Goal: Transaction & Acquisition: Purchase product/service

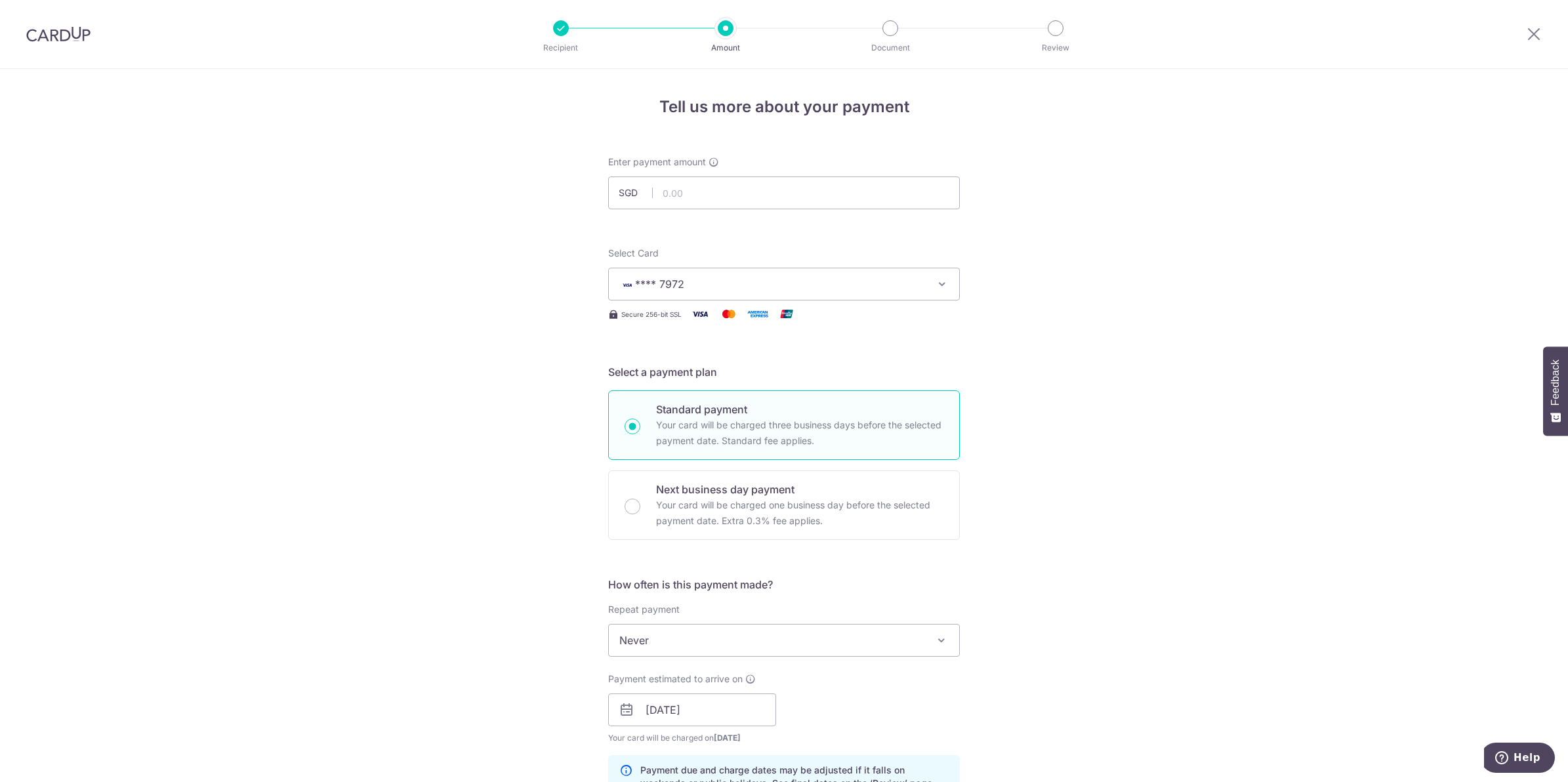
scroll to position [529, 0]
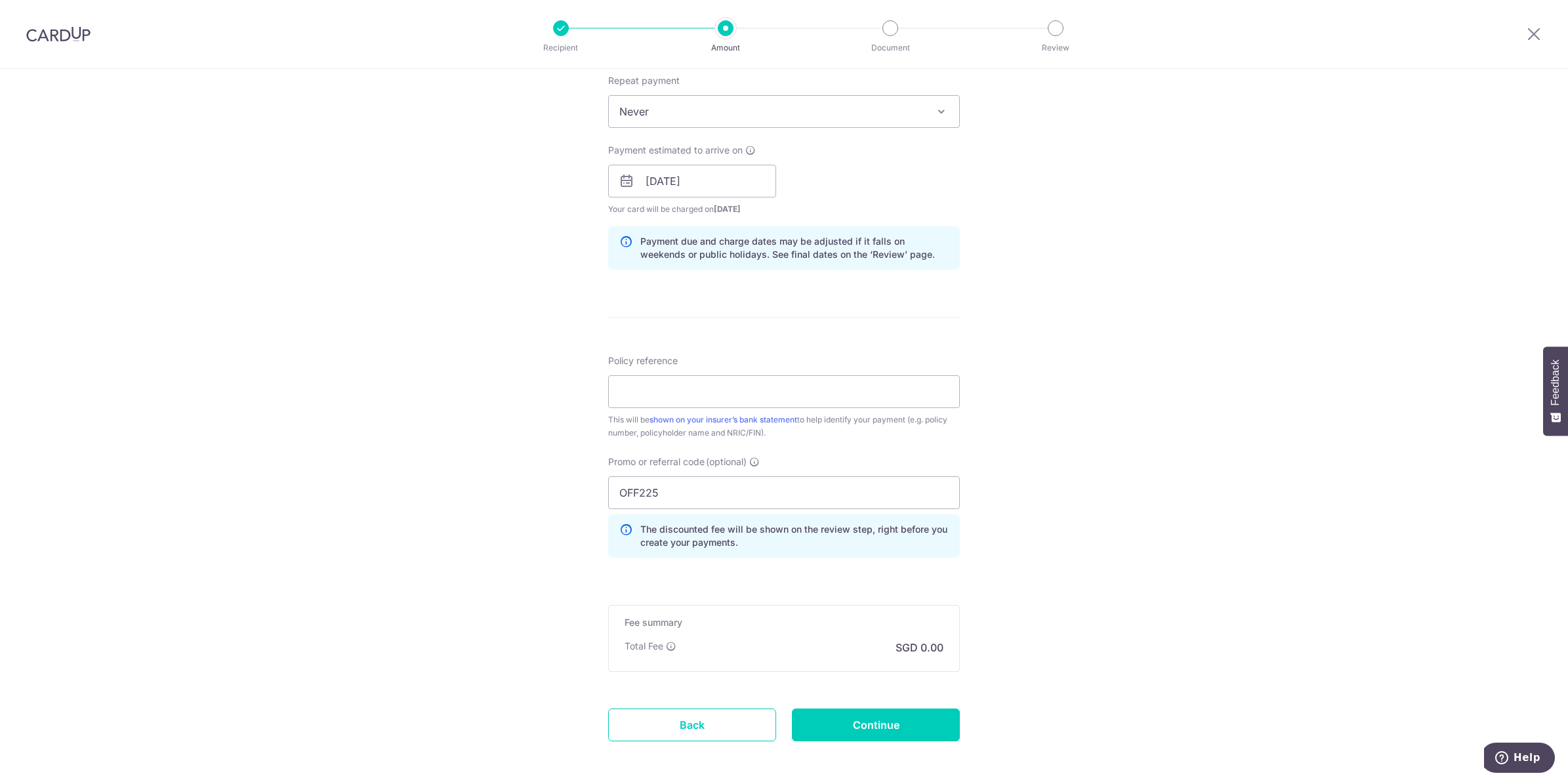
click at [433, 149] on div "Tell us more about your payment Enter payment amount SGD Select Card **** 7972 …" at bounding box center [784, 189] width 1568 height 1299
click at [659, 381] on input "Policy reference" at bounding box center [784, 391] width 352 height 32
paste input "L549075101"
type input "L549075101"
click at [1023, 462] on div "Tell us more about your payment Enter payment amount SGD Select Card **** 7972 …" at bounding box center [784, 189] width 1568 height 1299
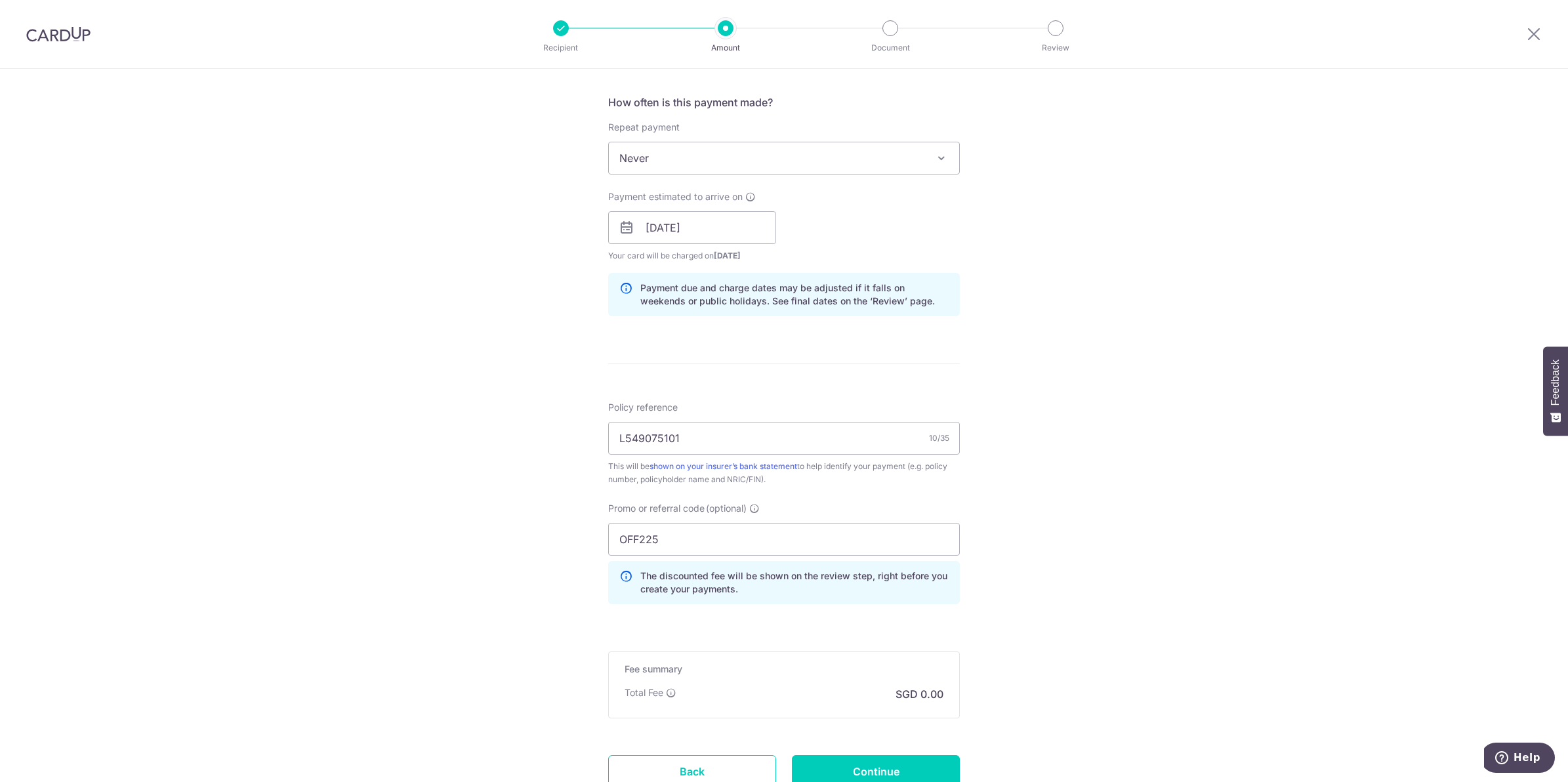
scroll to position [588, 0]
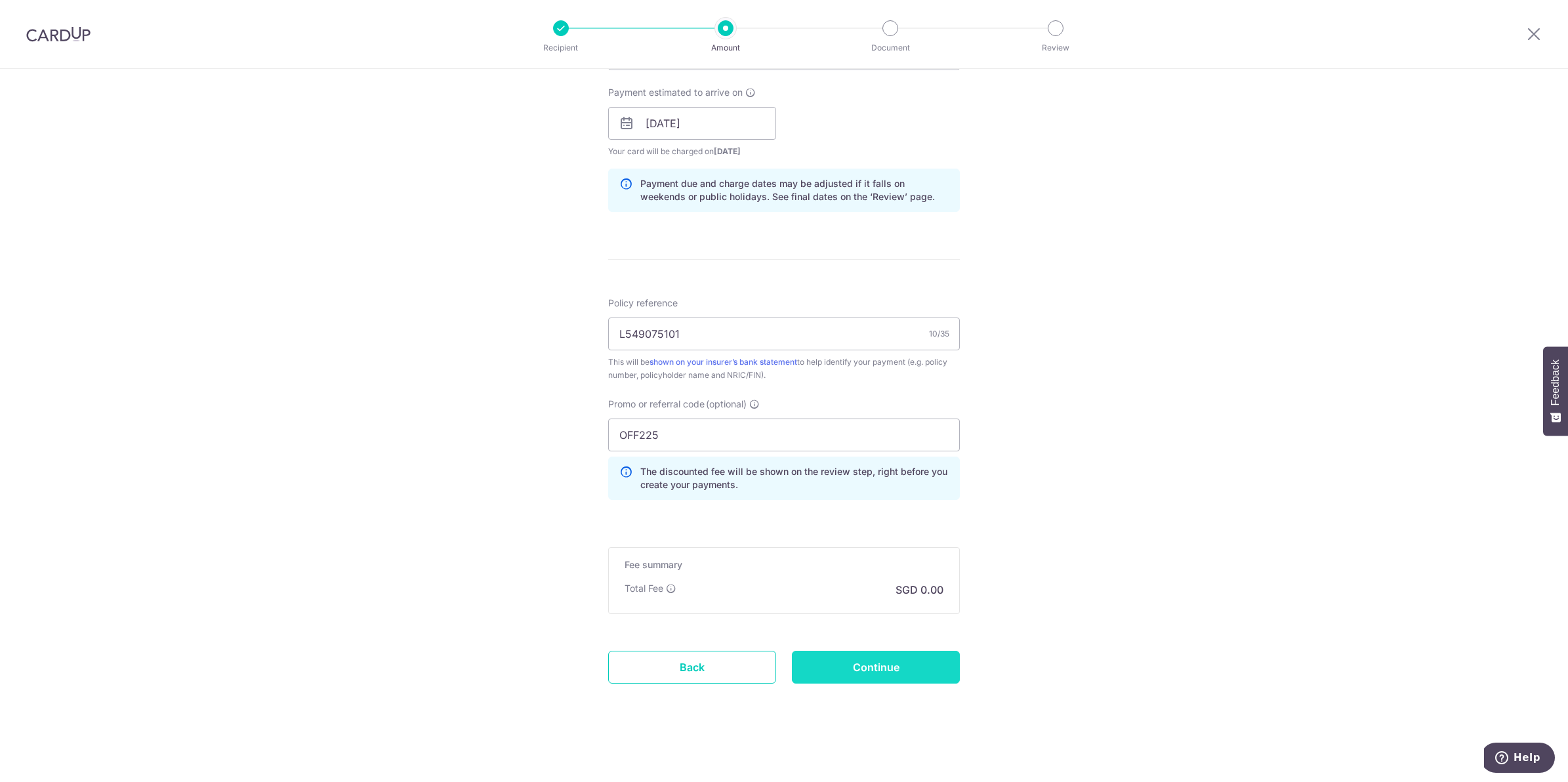
click at [862, 664] on input "Continue" at bounding box center [875, 666] width 168 height 32
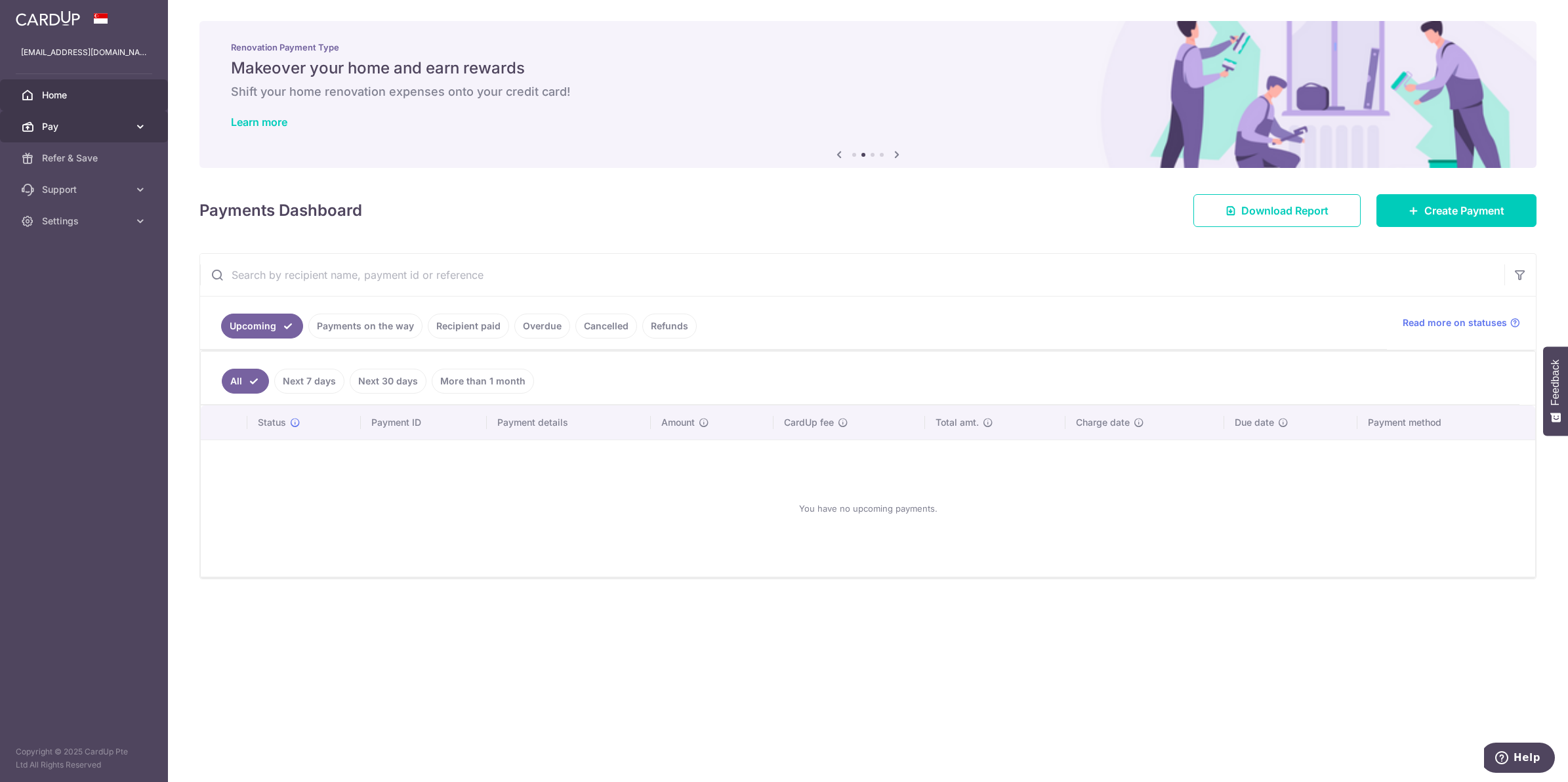
click at [44, 125] on span "Pay" at bounding box center [85, 126] width 87 height 13
click at [63, 156] on span "Payments" at bounding box center [85, 158] width 87 height 13
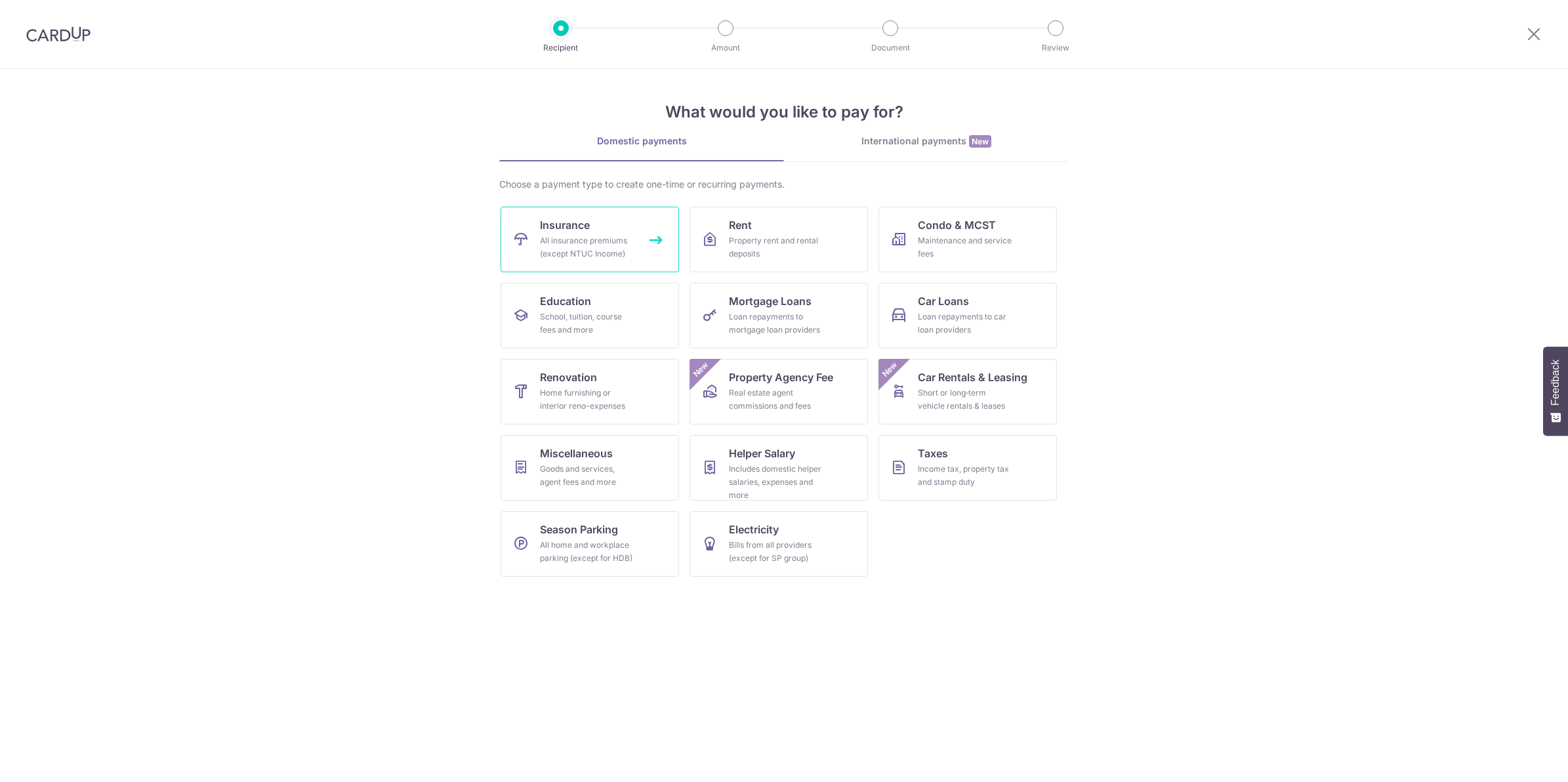
click at [573, 234] on div "All insurance premiums (except NTUC Income)" at bounding box center [587, 247] width 95 height 26
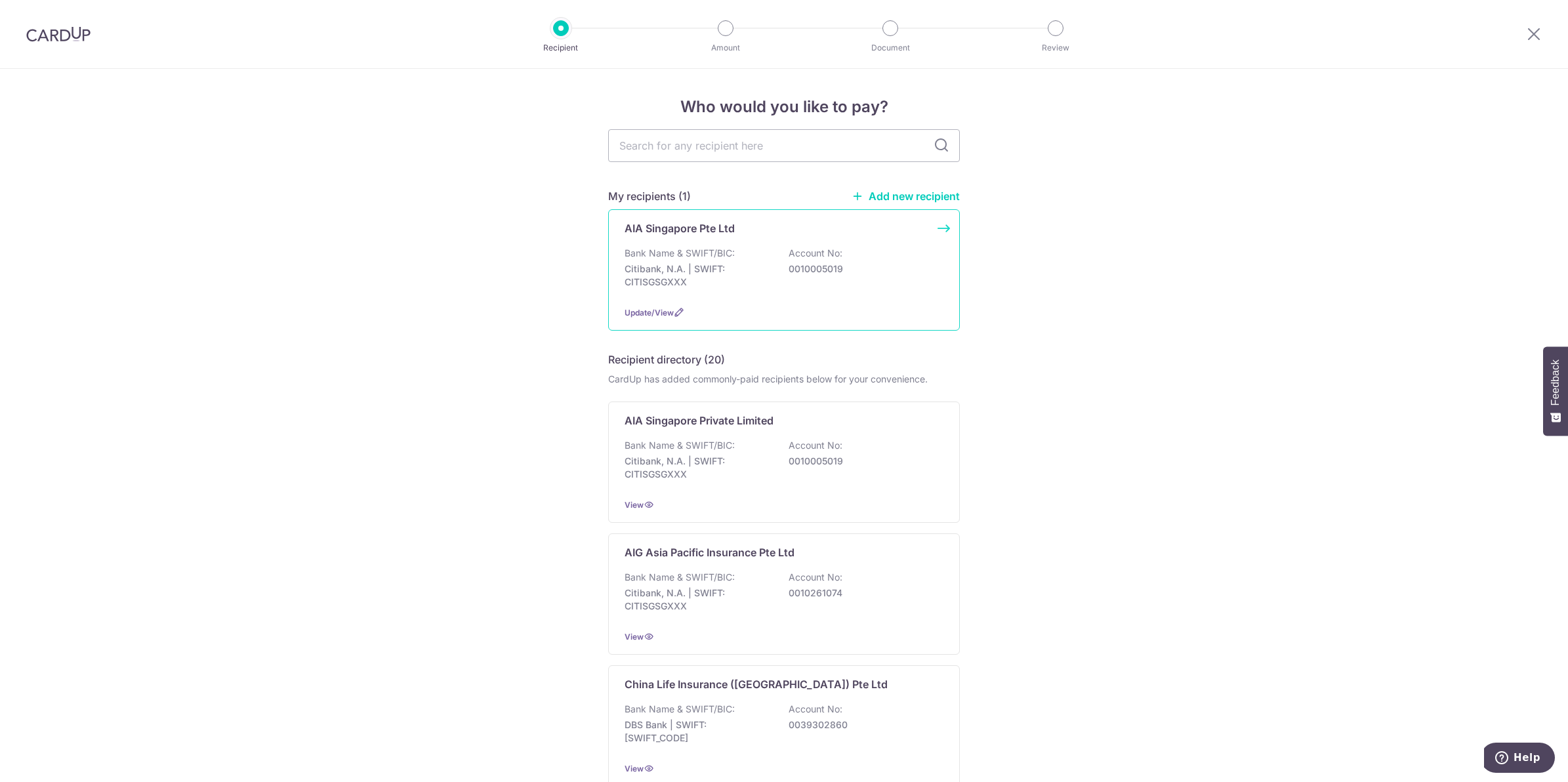
click at [683, 261] on div "Bank Name & SWIFT/BIC: Citibank, N.A. | SWIFT: CITISGSGXXX Account No: 00100050…" at bounding box center [784, 271] width 319 height 48
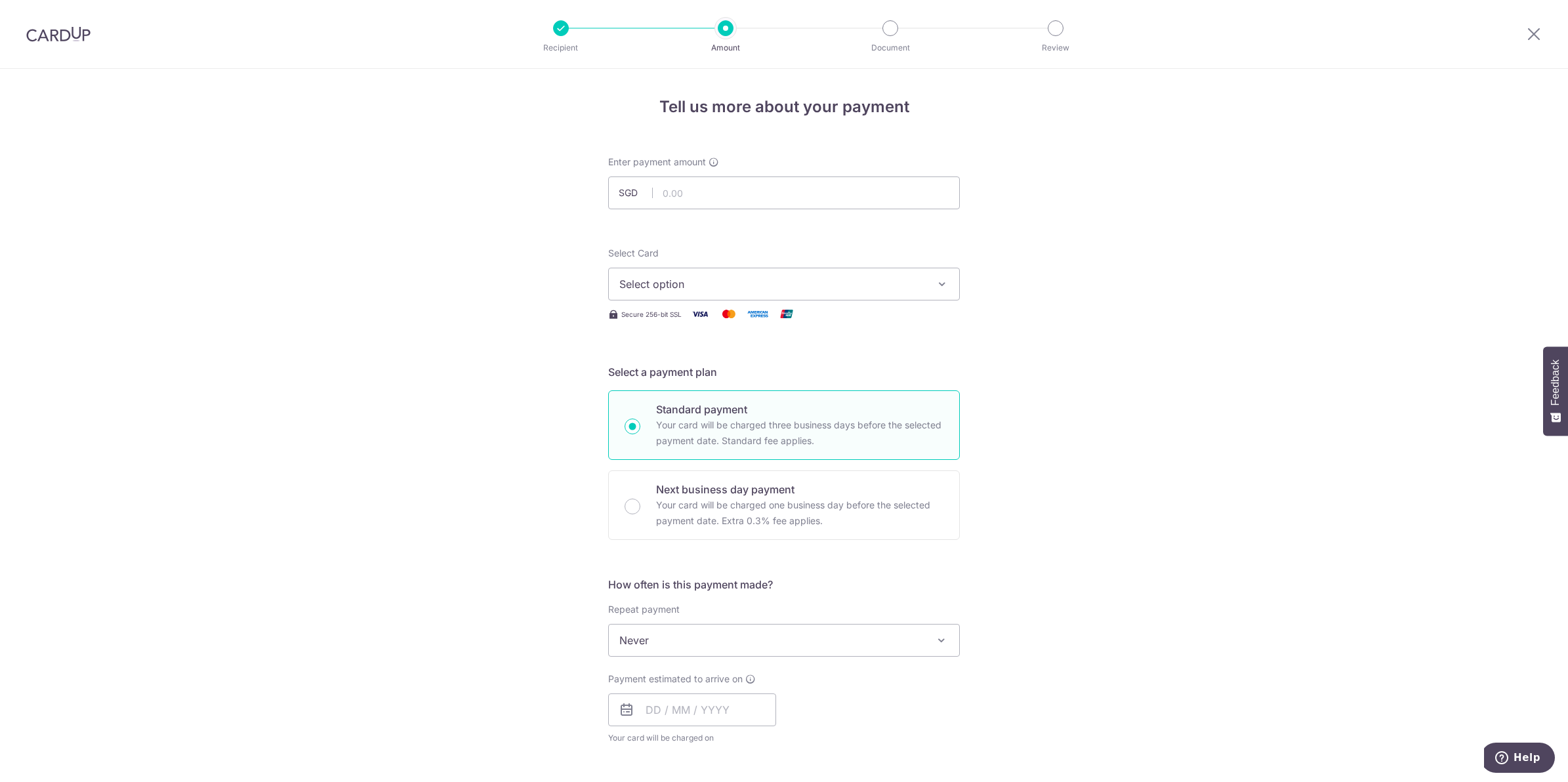
click at [709, 279] on span "Select option" at bounding box center [771, 284] width 306 height 16
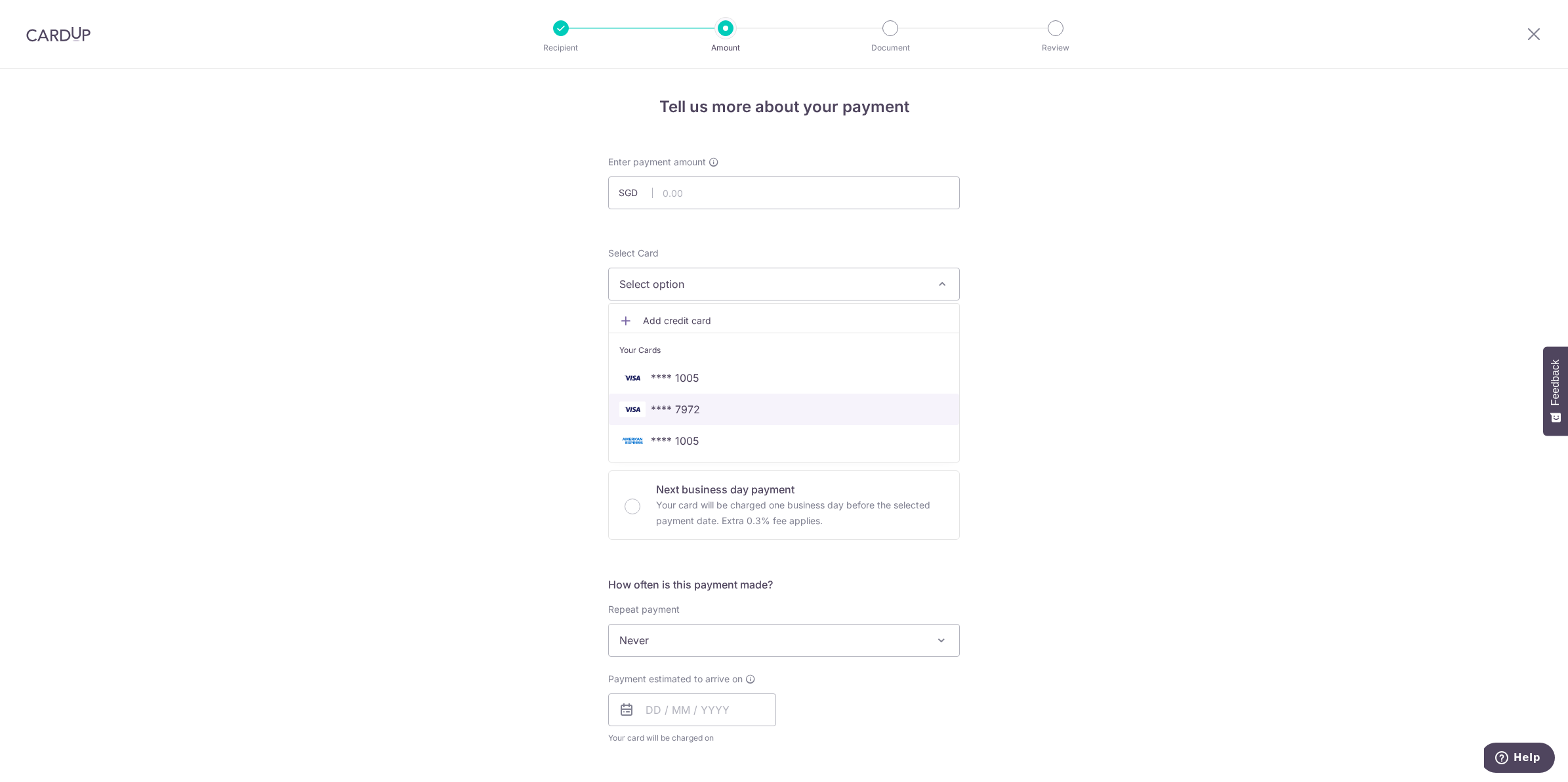
drag, startPoint x: 709, startPoint y: 410, endPoint x: 698, endPoint y: 290, distance: 120.5
click at [709, 411] on span "**** 7972" at bounding box center [784, 409] width 329 height 16
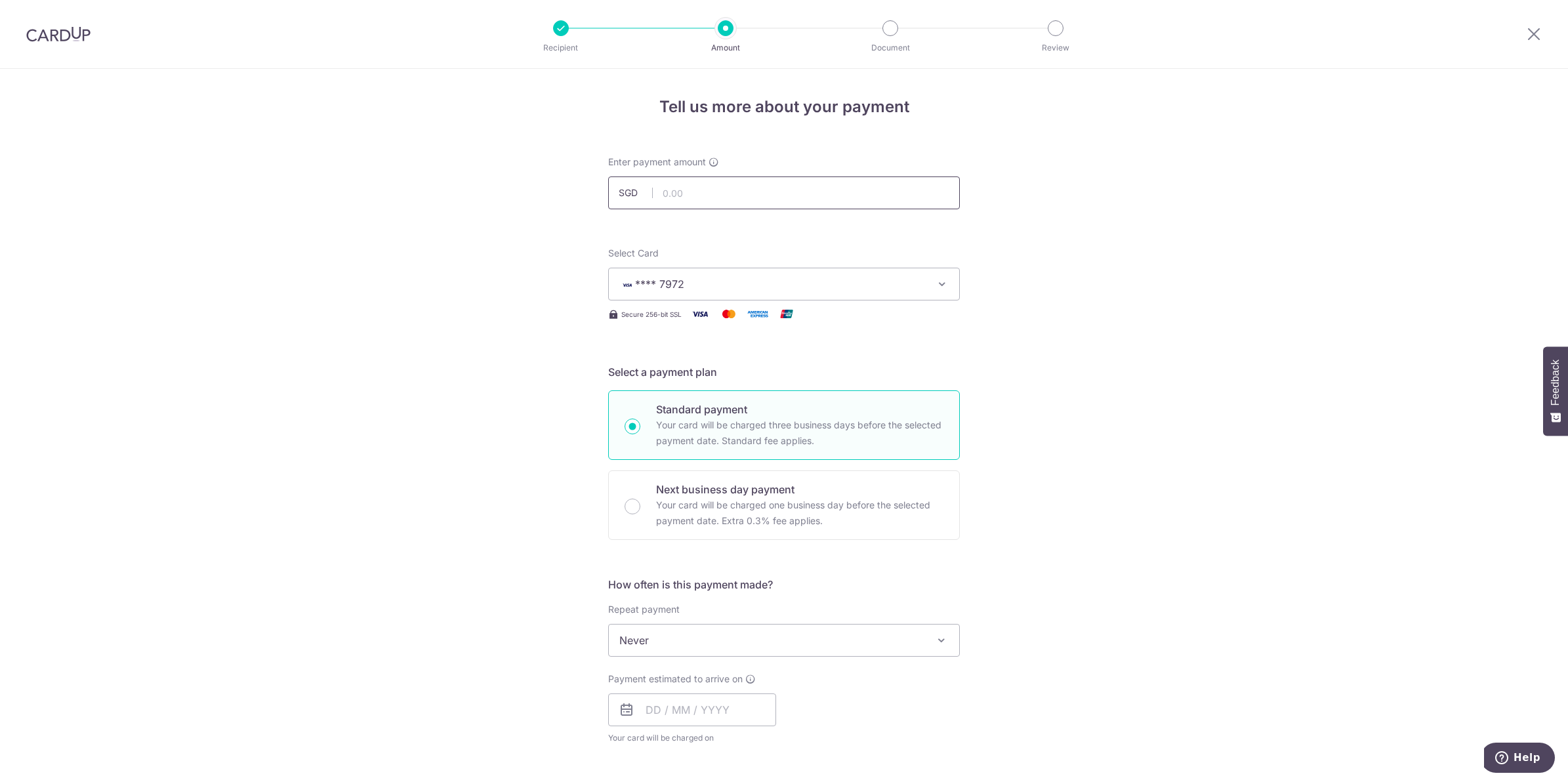
click at [683, 188] on input "text" at bounding box center [784, 192] width 352 height 32
click at [1049, 292] on div "Tell us more about your payment Enter payment amount SGD 2810 Select Card **** …" at bounding box center [784, 661] width 1568 height 1186
type input "2,810.00"
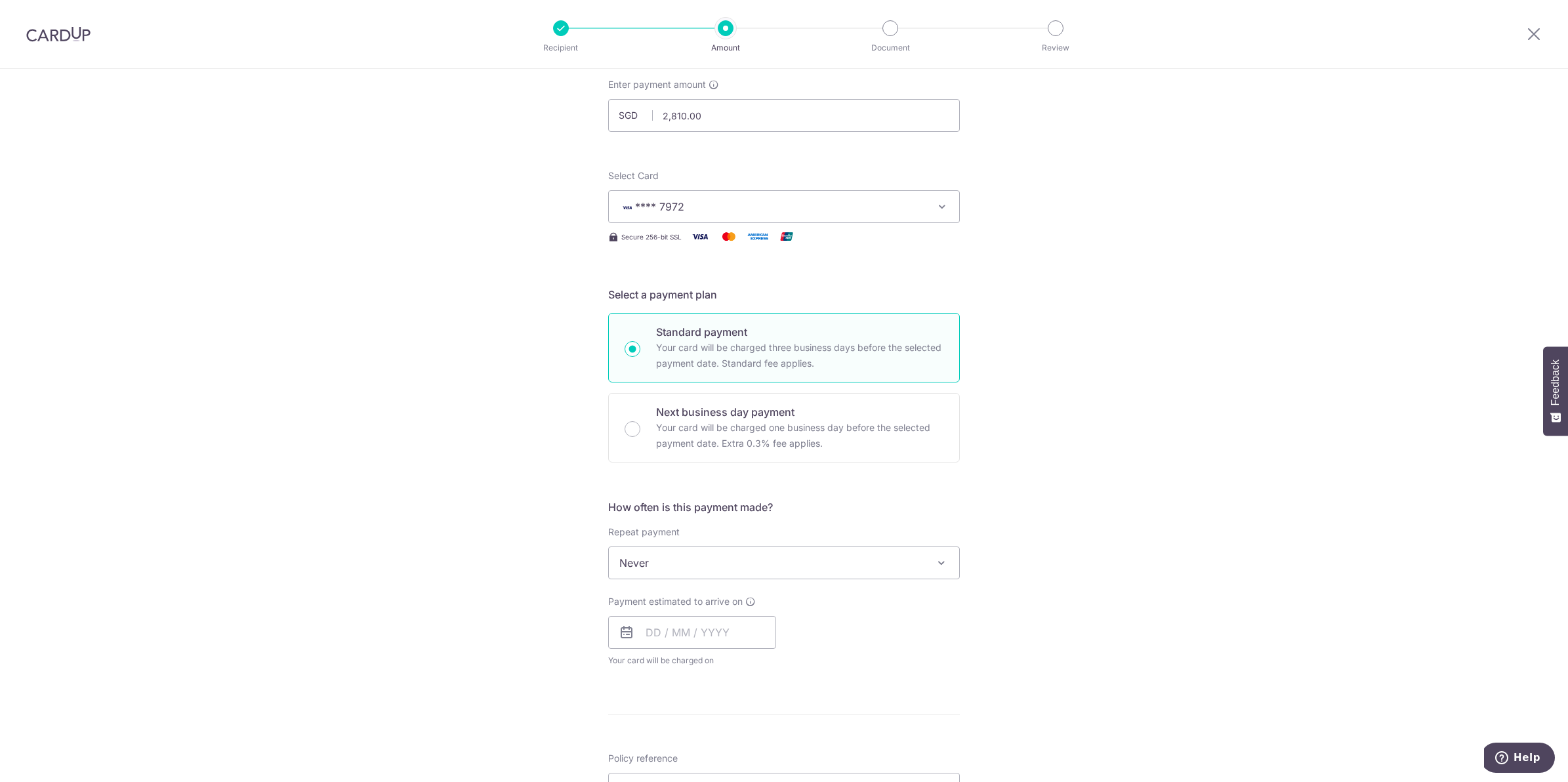
scroll to position [164, 0]
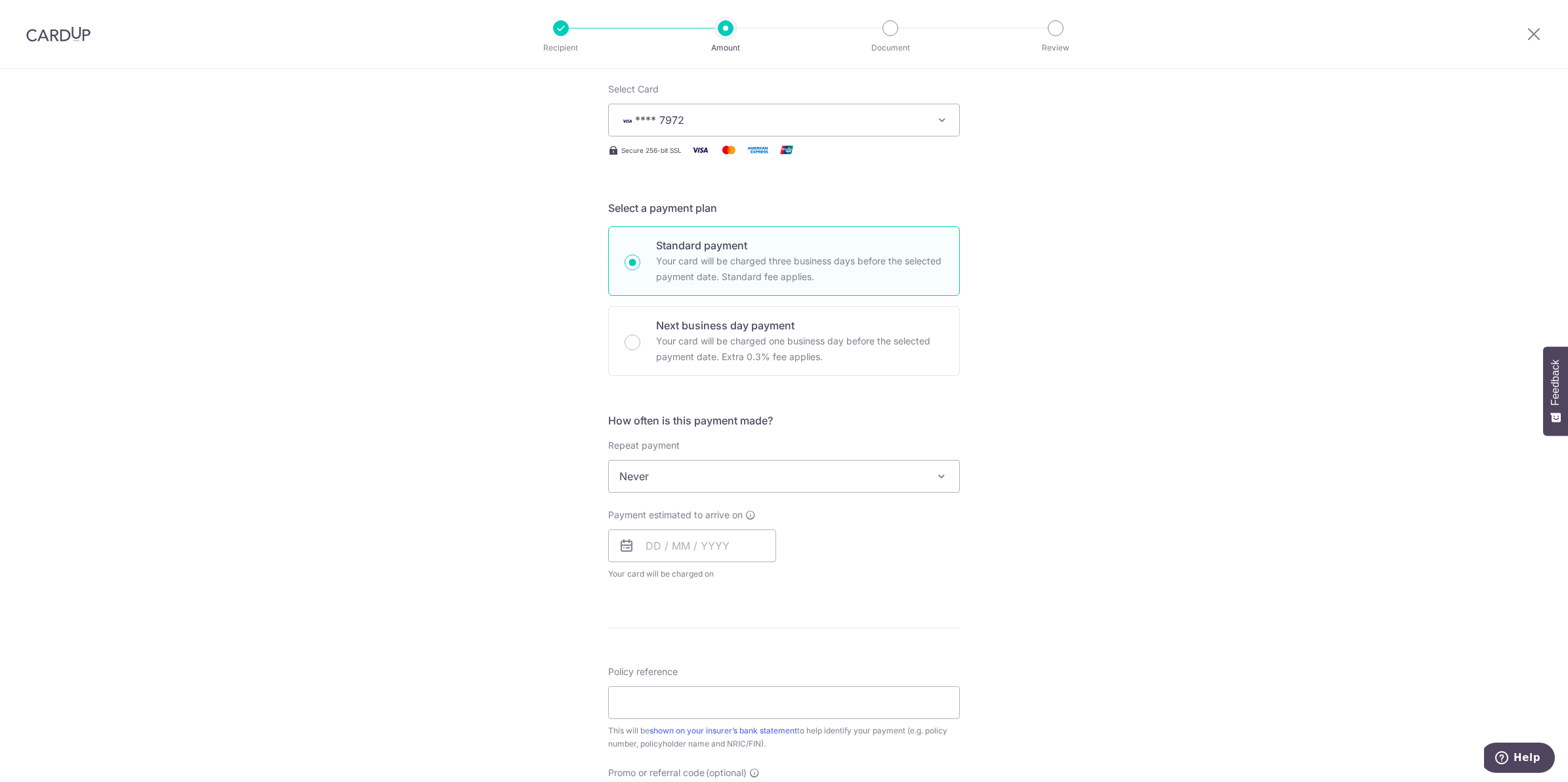
click at [685, 529] on div "Payment estimated to arrive on Your card will be charged on for the first payme…" at bounding box center [692, 544] width 168 height 72
click at [690, 549] on input "text" at bounding box center [692, 545] width 168 height 32
click at [683, 664] on link "7" at bounding box center [687, 664] width 21 height 21
type input "07/10/2025"
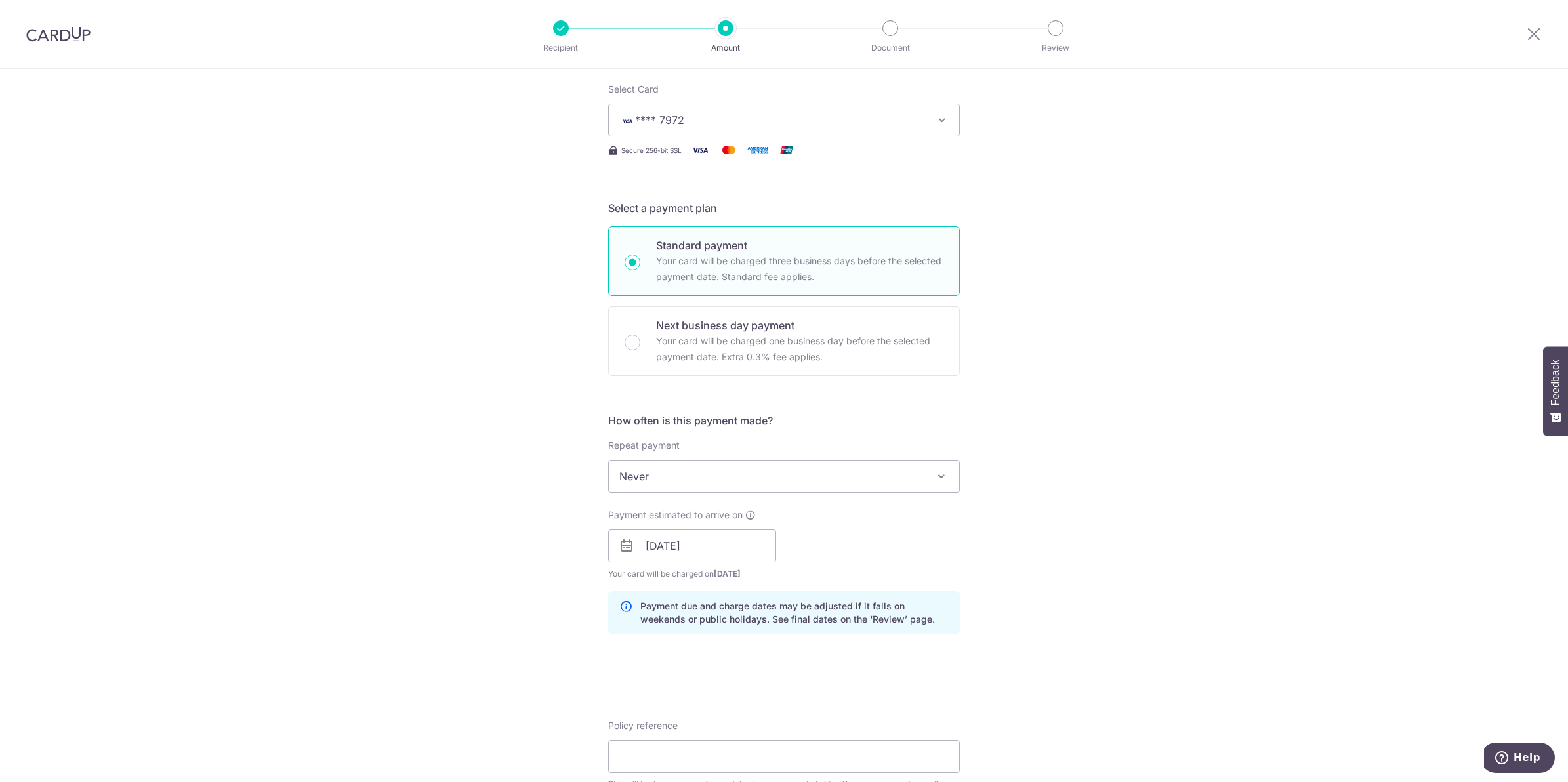
click at [1089, 633] on div "Tell us more about your payment Enter payment amount SGD 2,810.00 2810.00 Selec…" at bounding box center [784, 525] width 1568 height 1241
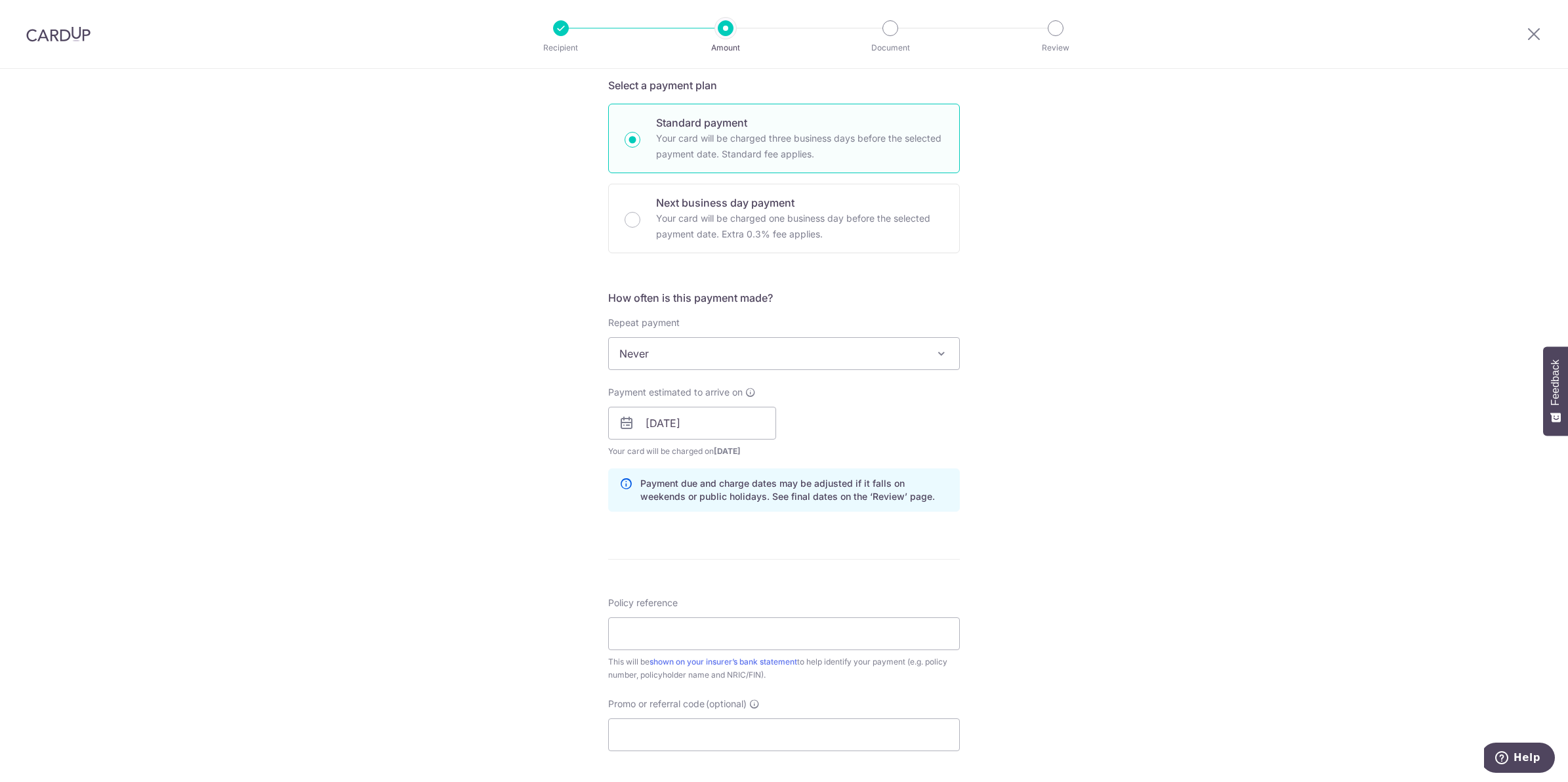
scroll to position [492, 0]
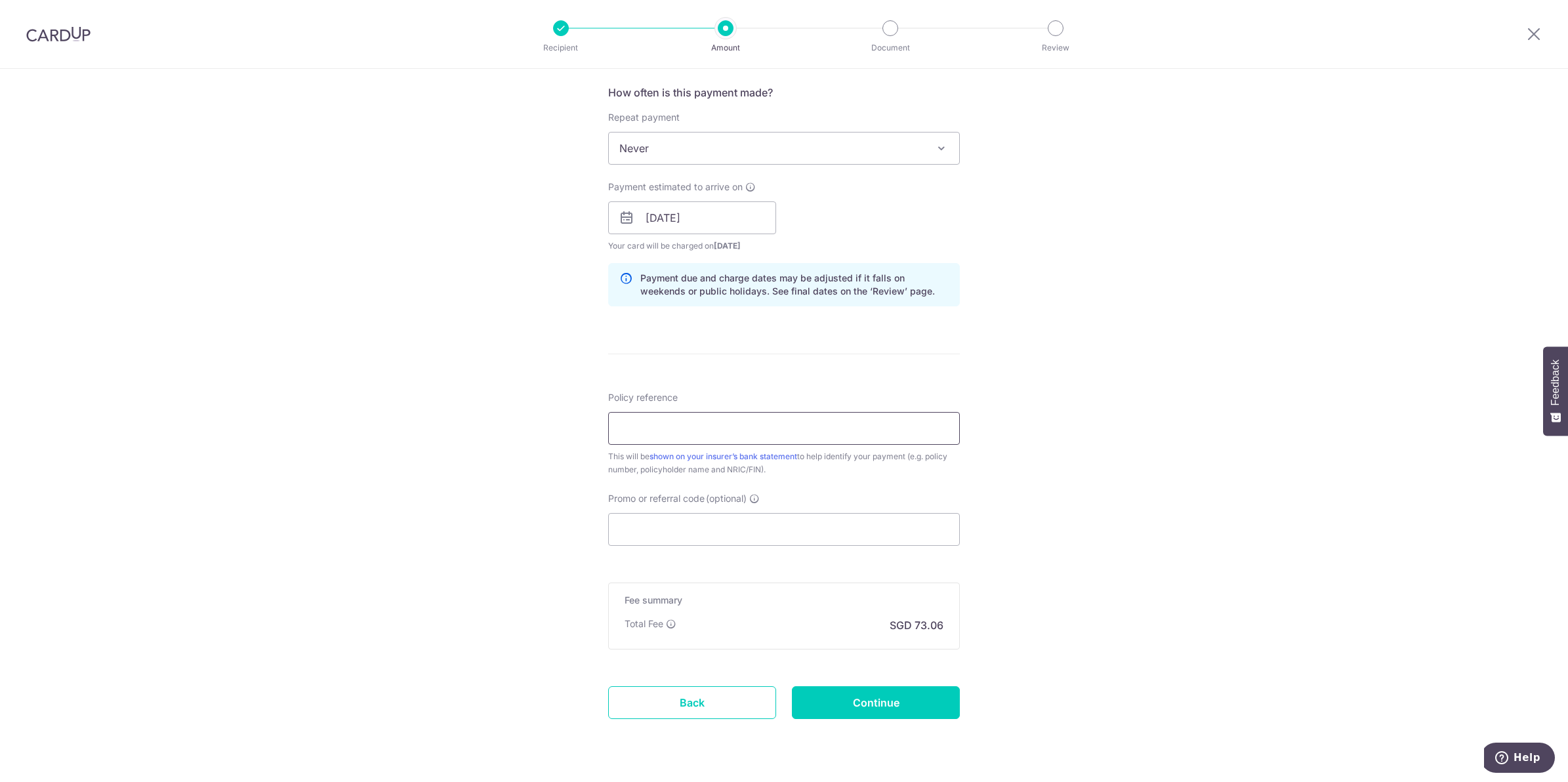
click at [699, 430] on input "Policy reference" at bounding box center [784, 427] width 352 height 32
paste input "L549075101"
type input "L549075101"
drag, startPoint x: 1129, startPoint y: 481, endPoint x: 690, endPoint y: 579, distance: 449.8
click at [1127, 481] on div "Tell us more about your payment Enter payment amount SGD 2,810.00 2810.00 Selec…" at bounding box center [784, 197] width 1568 height 1241
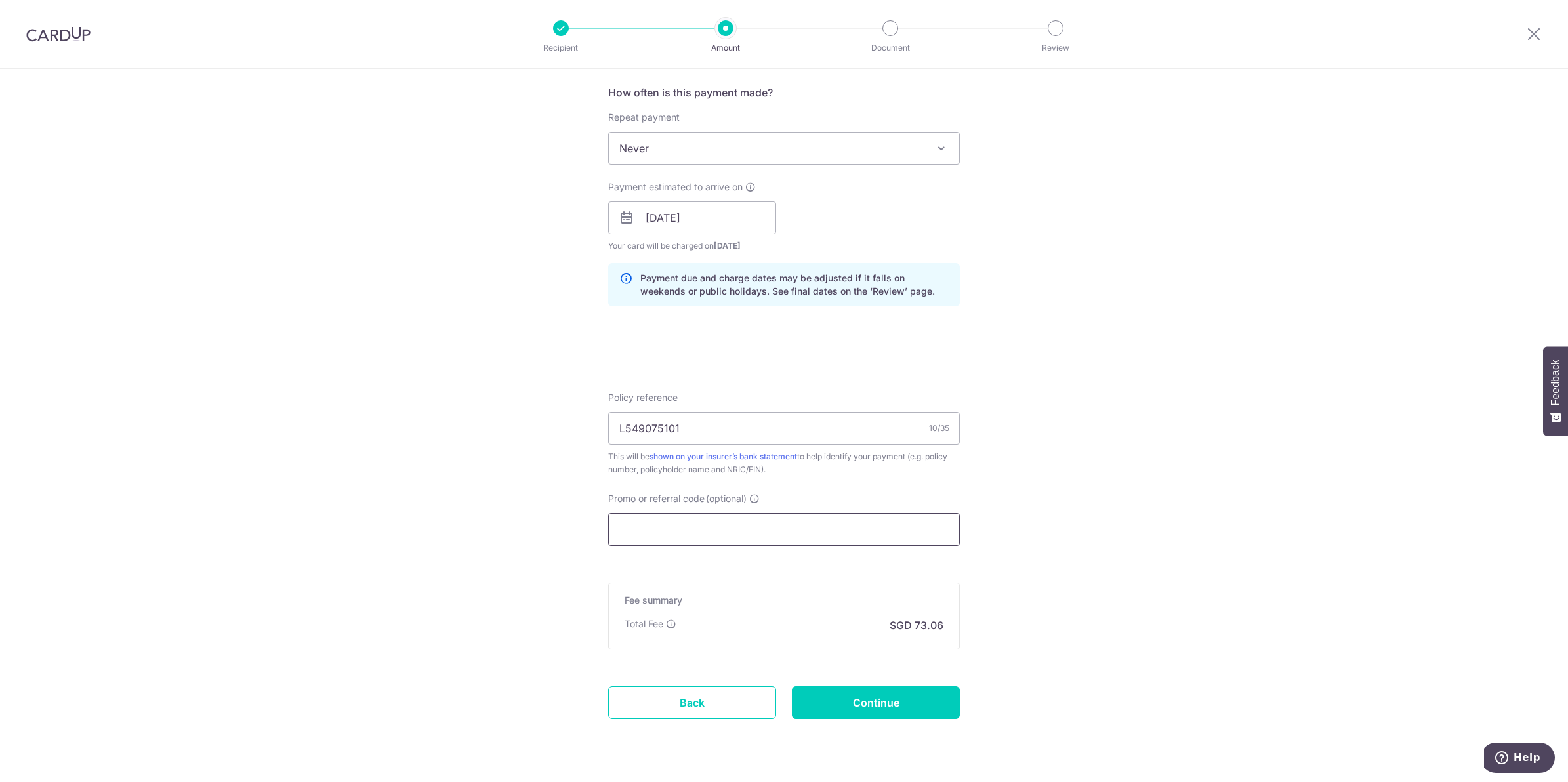
click at [709, 525] on input "Promo or referral code (optional)" at bounding box center [784, 529] width 352 height 32
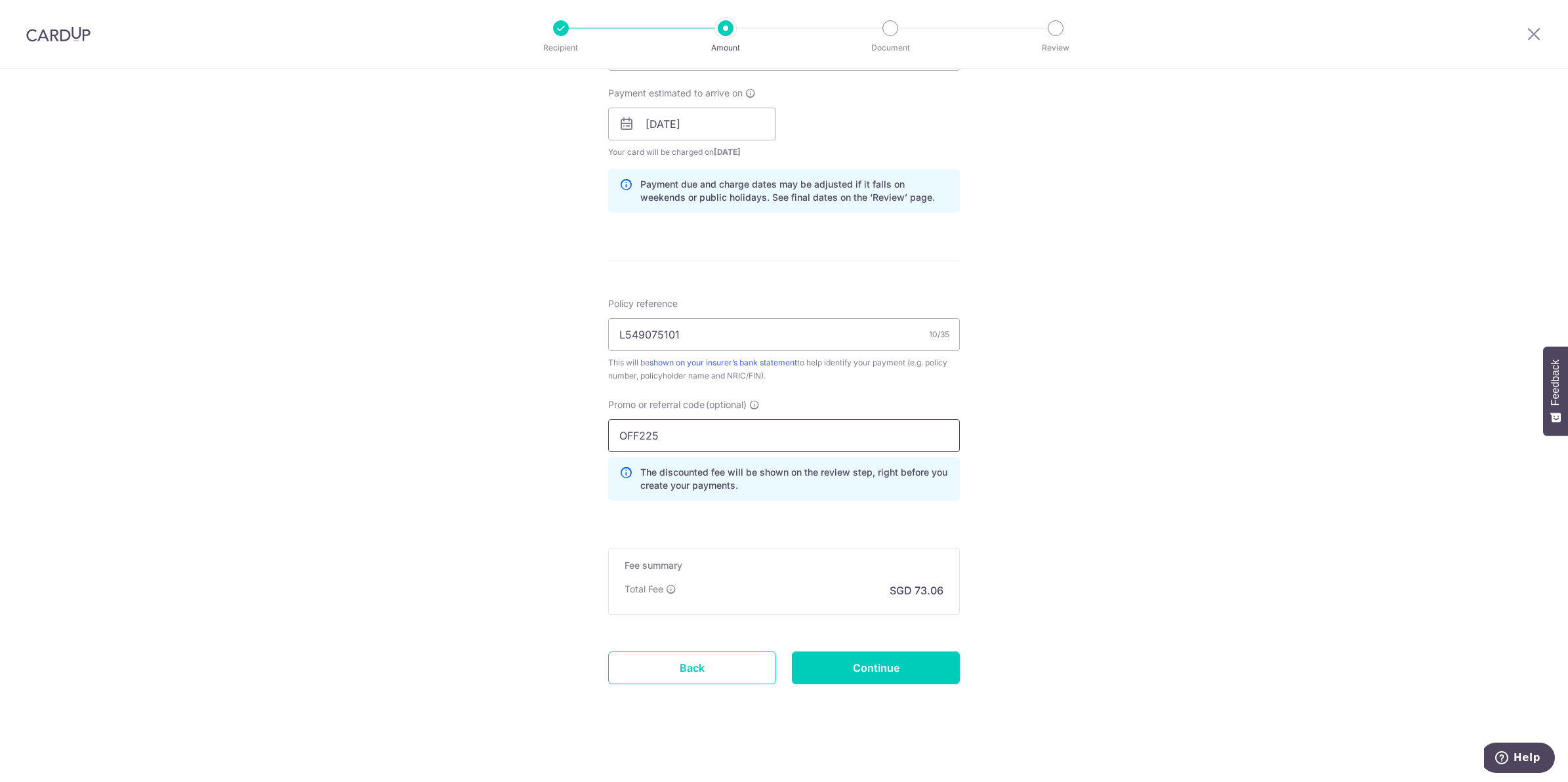
scroll to position [588, 0]
type input "OFF225"
click at [884, 669] on input "Continue" at bounding box center [875, 666] width 168 height 32
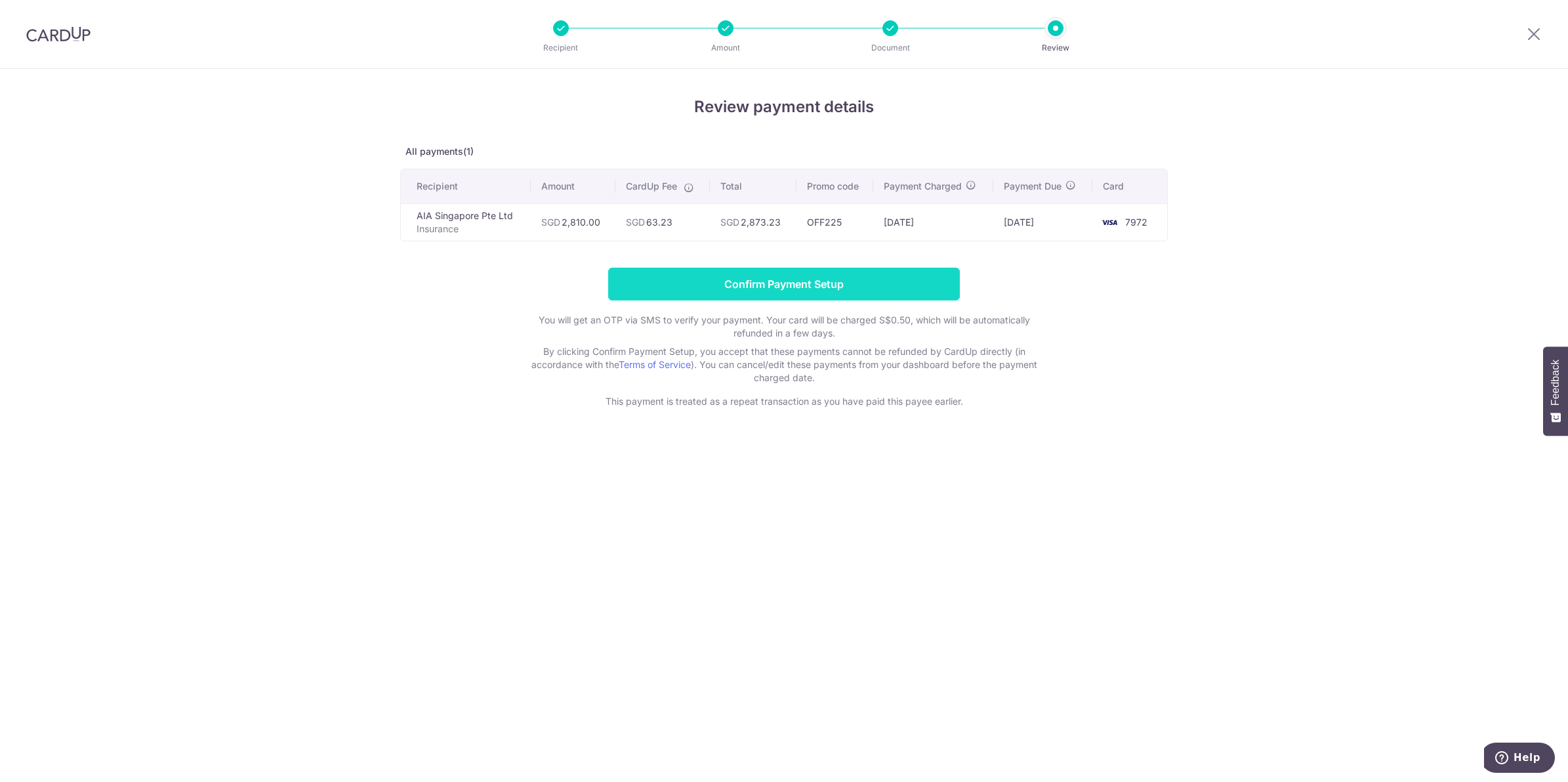
click at [805, 275] on input "Confirm Payment Setup" at bounding box center [784, 284] width 352 height 32
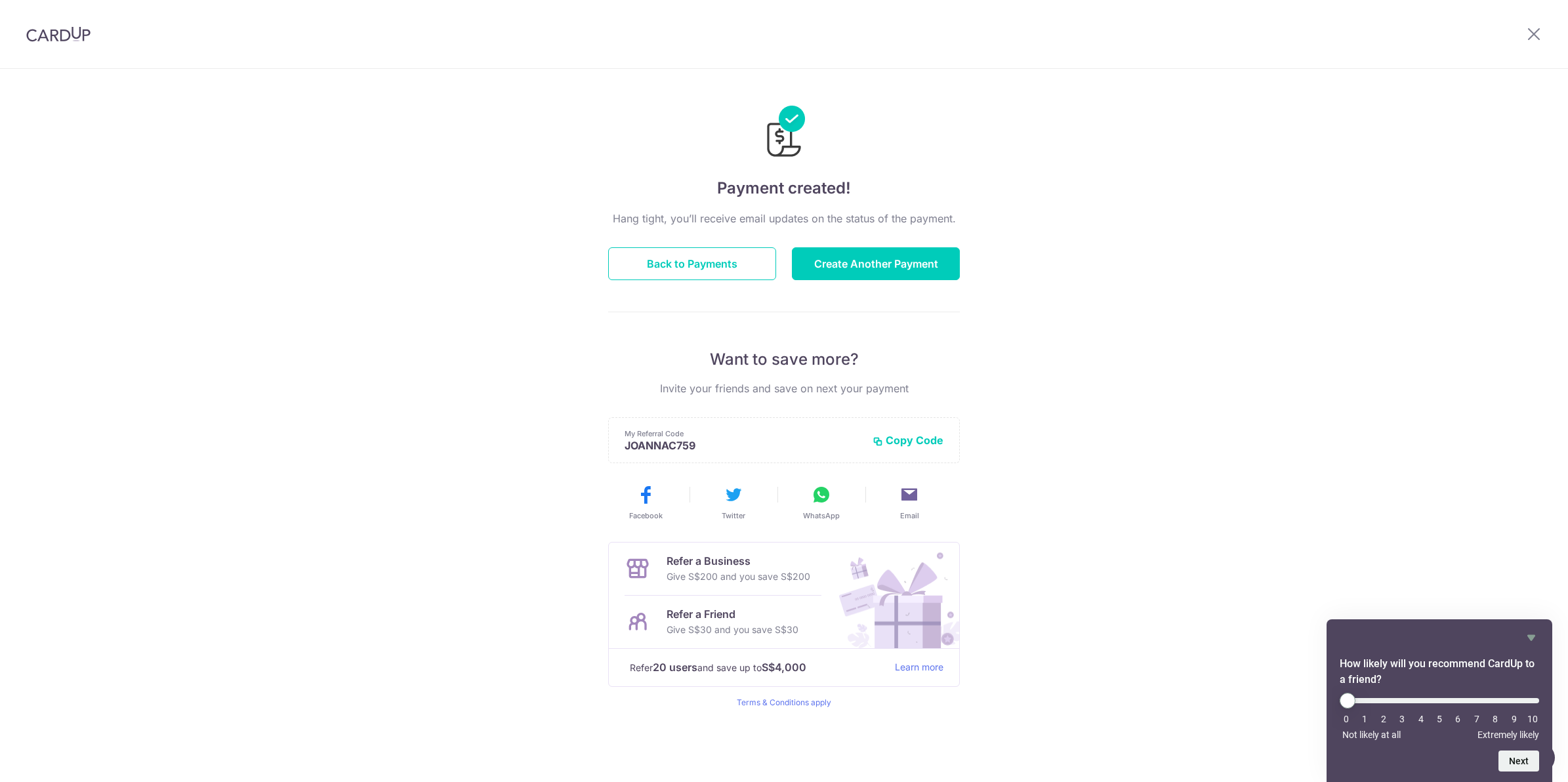
click at [1122, 300] on div "Payment created! Hang tight, you’ll receive email updates on the status of the …" at bounding box center [784, 425] width 1568 height 713
